Goal: Book appointment/travel/reservation

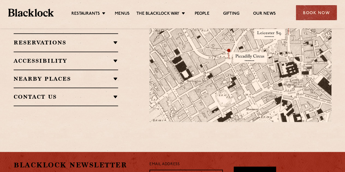
scroll to position [436, 0]
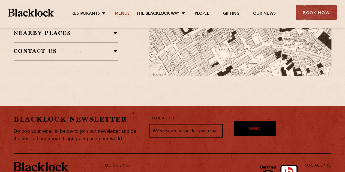
click at [122, 12] on link "Menus" at bounding box center [122, 14] width 15 height 6
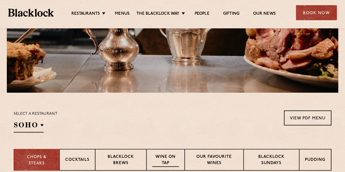
scroll to position [191, 0]
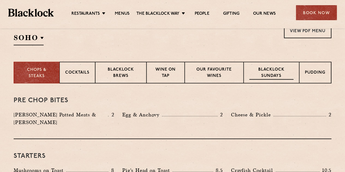
click at [278, 69] on p "Blacklock Sundays" at bounding box center [271, 73] width 44 height 13
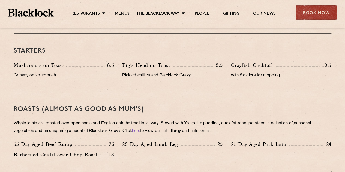
scroll to position [382, 0]
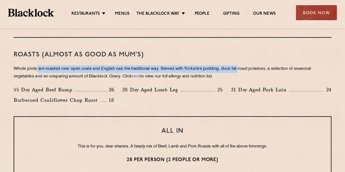
drag, startPoint x: 37, startPoint y: 70, endPoint x: 242, endPoint y: 72, distance: 205.6
click at [242, 72] on p "Whole joints are roasted over open coals and English oak the traditional way. S…" at bounding box center [173, 72] width 318 height 15
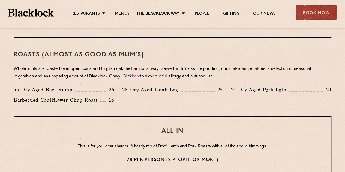
click at [266, 72] on p "Whole joints are roasted over open coals and English oak the traditional way. S…" at bounding box center [173, 72] width 318 height 15
click at [312, 12] on div "Book Now" at bounding box center [316, 12] width 41 height 15
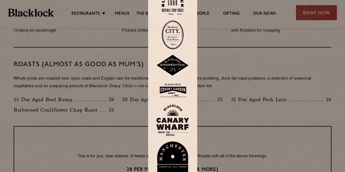
scroll to position [327, 0]
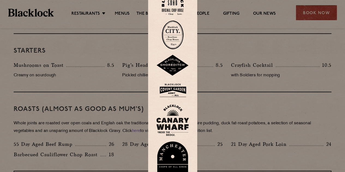
click at [174, 3] on img at bounding box center [173, 4] width 22 height 22
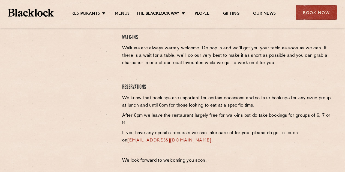
scroll to position [164, 0]
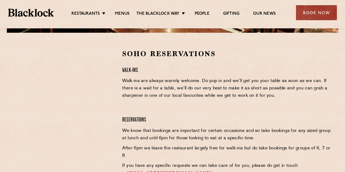
drag, startPoint x: 109, startPoint y: 81, endPoint x: 98, endPoint y: 77, distance: 11.4
click at [109, 81] on div at bounding box center [64, 90] width 100 height 82
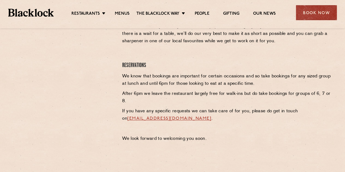
scroll to position [191, 0]
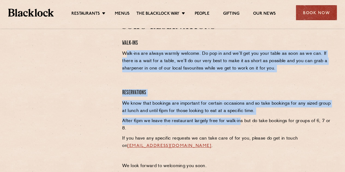
drag, startPoint x: 125, startPoint y: 50, endPoint x: 238, endPoint y: 125, distance: 135.6
click at [238, 125] on div "Soho Reservations Walk-Ins Walk-ins are always warmly welcome. Do pop in and we…" at bounding box center [226, 97] width 217 height 151
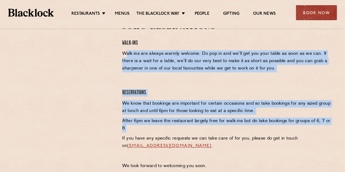
click at [238, 125] on p "After 6pm we leave the restaurant largely free for walk-ins but do take booking…" at bounding box center [226, 125] width 209 height 15
drag, startPoint x: 127, startPoint y: 51, endPoint x: 278, endPoint y: 132, distance: 171.6
click at [278, 132] on div "Soho Reservations Walk-Ins Walk-ins are always warmly welcome. Do pop in and we…" at bounding box center [226, 97] width 217 height 151
click at [278, 132] on p "After 6pm we leave the restaurant largely free for walk-ins but do take booking…" at bounding box center [226, 125] width 209 height 15
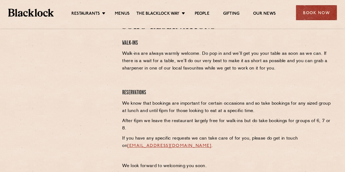
click at [274, 138] on p "If you have any specific requests we can take care of for you, please do get in…" at bounding box center [226, 142] width 209 height 15
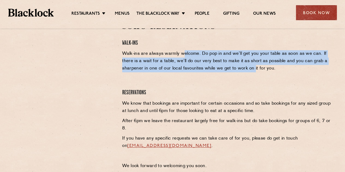
drag, startPoint x: 182, startPoint y: 51, endPoint x: 254, endPoint y: 80, distance: 77.5
click at [254, 80] on div "Soho Reservations Walk-Ins Walk-ins are always warmly welcome. Do pop in and we…" at bounding box center [226, 97] width 217 height 151
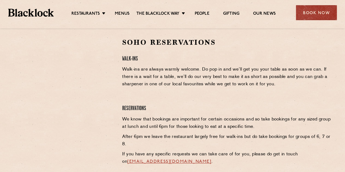
scroll to position [164, 0]
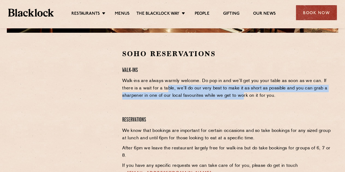
drag, startPoint x: 166, startPoint y: 86, endPoint x: 244, endPoint y: 101, distance: 78.9
click at [243, 101] on div "Soho Reservations Walk-Ins Walk-ins are always warmly welcome. Do pop in and we…" at bounding box center [226, 124] width 217 height 151
click at [244, 102] on div "Soho Reservations Walk-Ins Walk-ins are always warmly welcome. Do pop in and we…" at bounding box center [226, 124] width 217 height 151
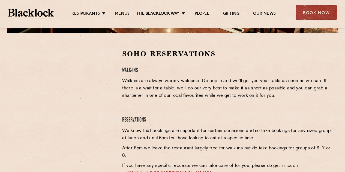
click at [227, 114] on div "Soho Reservations Walk-Ins Walk-ins are always warmly welcome. Do pop in and we…" at bounding box center [226, 124] width 217 height 151
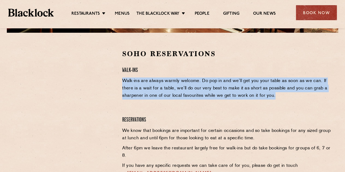
drag, startPoint x: 122, startPoint y: 82, endPoint x: 300, endPoint y: 105, distance: 179.0
click at [300, 105] on div "Soho Reservations Walk-Ins Walk-ins are always warmly welcome. Do pop in and we…" at bounding box center [226, 124] width 217 height 151
click at [298, 104] on div "Soho Reservations Walk-Ins Walk-ins are always warmly welcome. Do pop in and we…" at bounding box center [226, 124] width 217 height 151
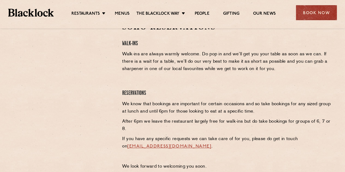
scroll to position [245, 0]
